Goal: Task Accomplishment & Management: Manage account settings

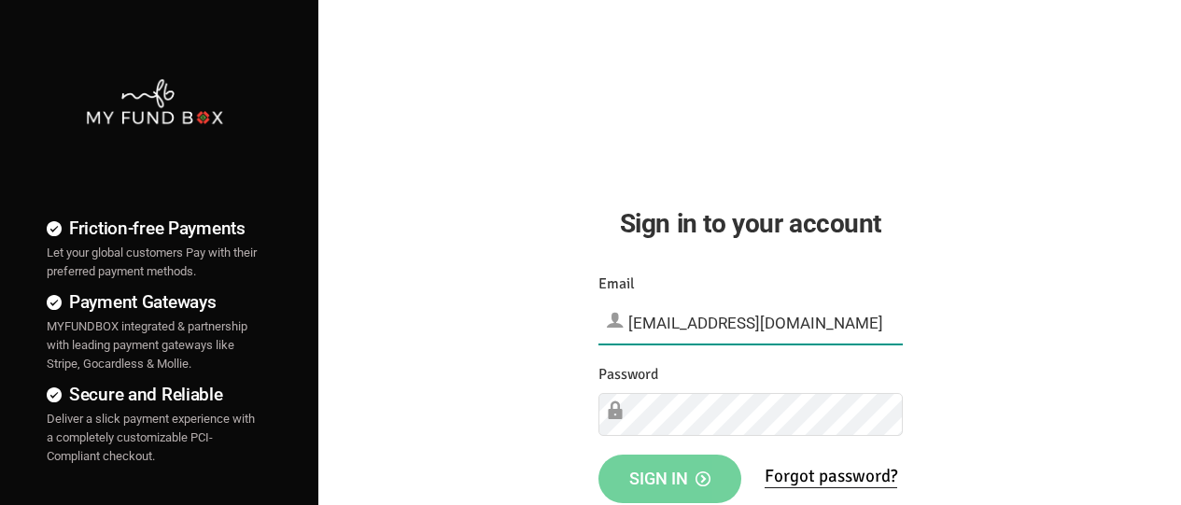
type input "demo@myfundbox.de"
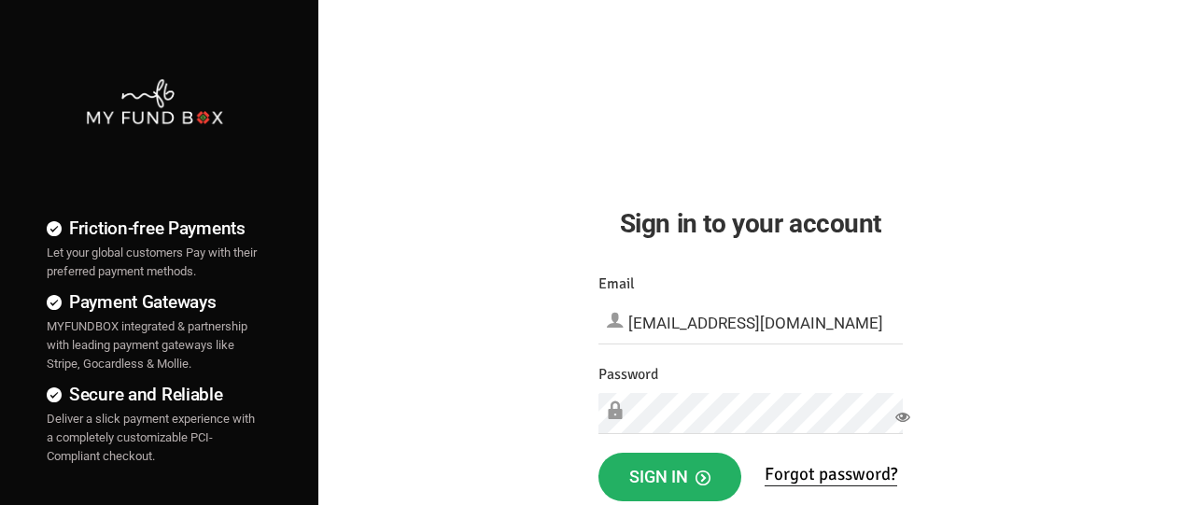
click at [669, 477] on span "Sign in" at bounding box center [669, 477] width 81 height 20
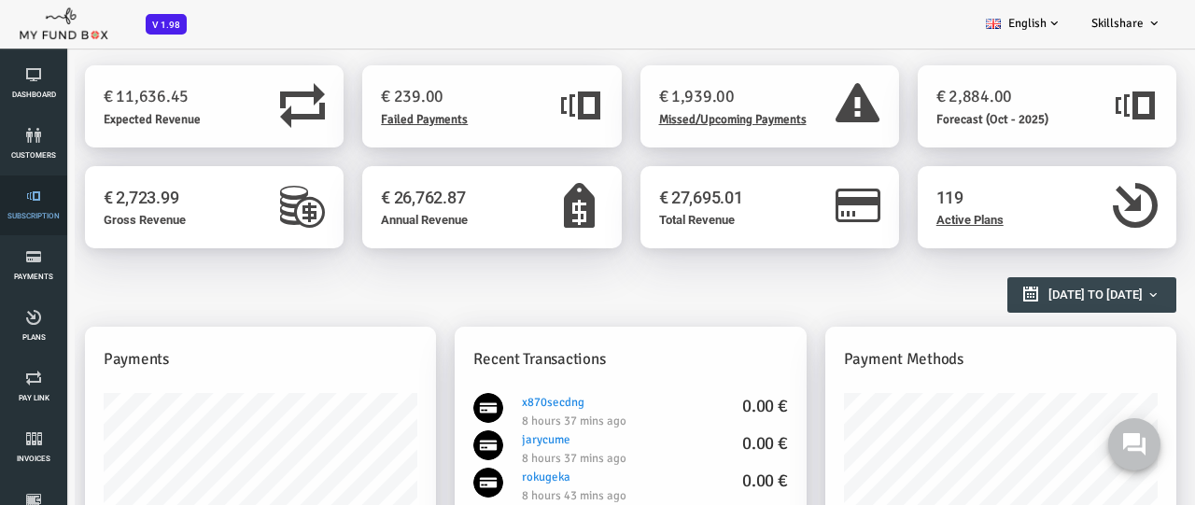
click at [34, 205] on link "Subscription" at bounding box center [34, 205] width 56 height 60
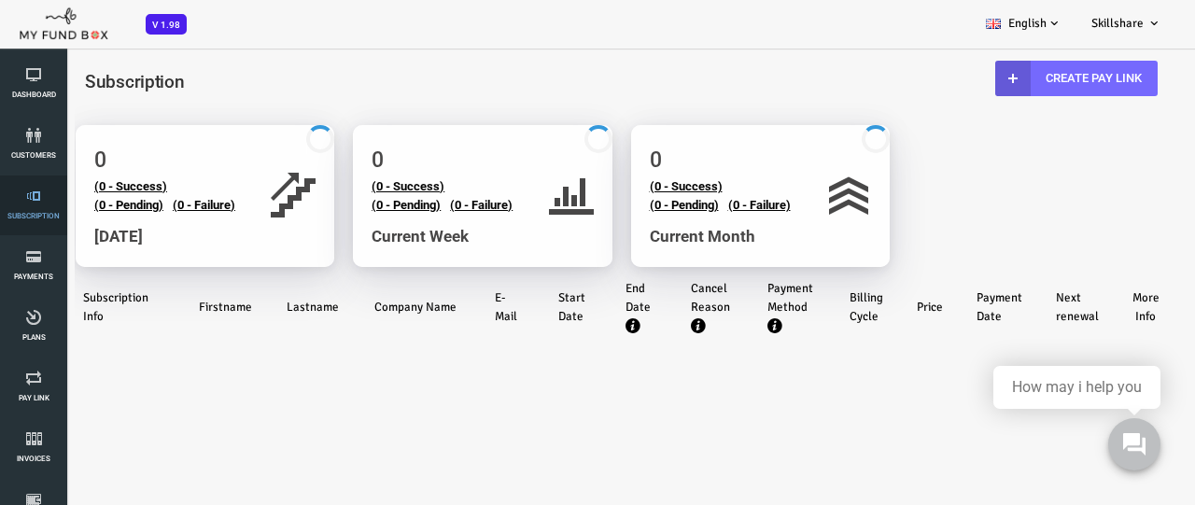
select select "100"
